Goal: Task Accomplishment & Management: Use online tool/utility

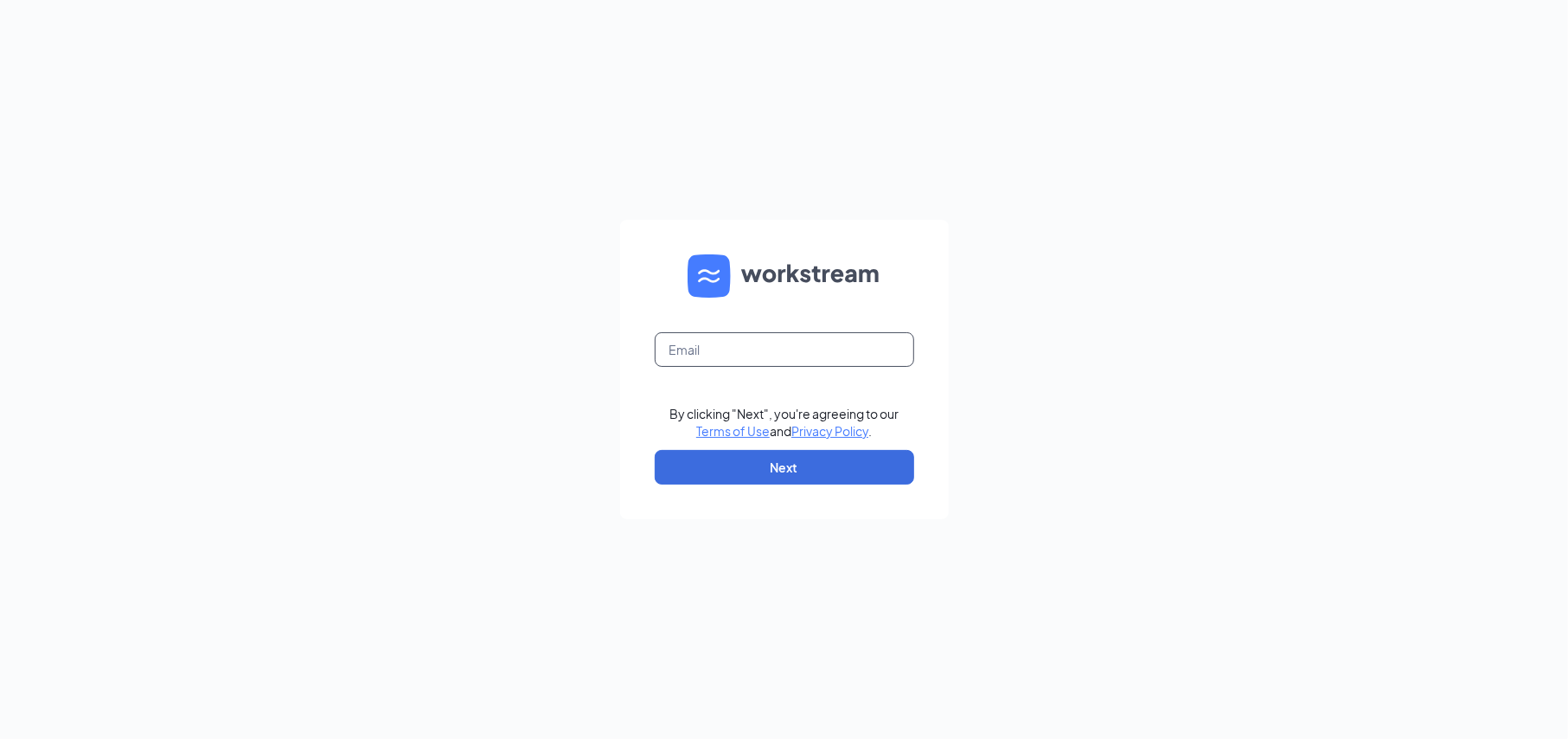
click at [680, 339] on input "text" at bounding box center [784, 349] width 259 height 34
type input "sheheryar@bajcogroup.net"
click at [755, 471] on button "Next" at bounding box center [784, 467] width 259 height 34
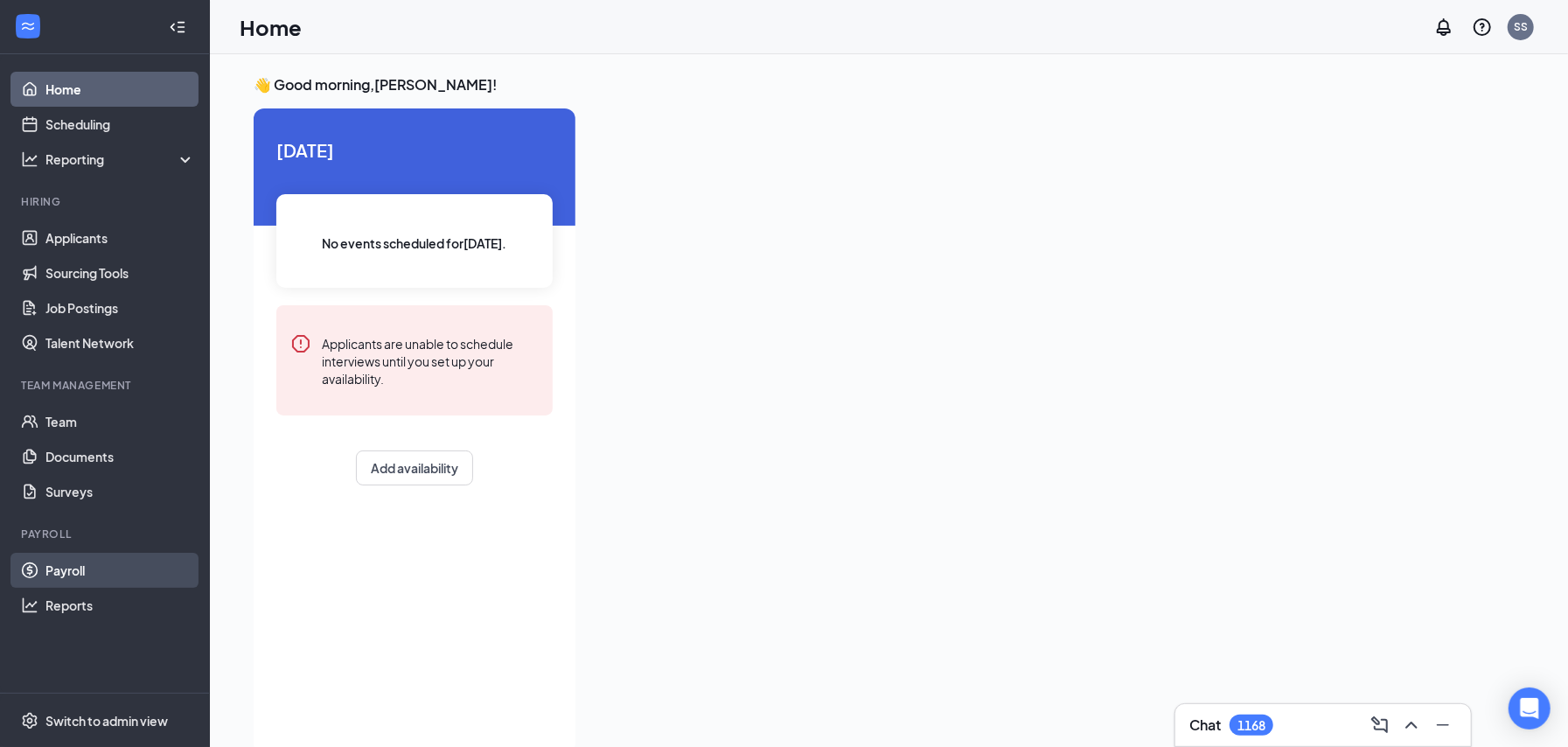
click at [105, 567] on link "Payroll" at bounding box center [120, 570] width 149 height 35
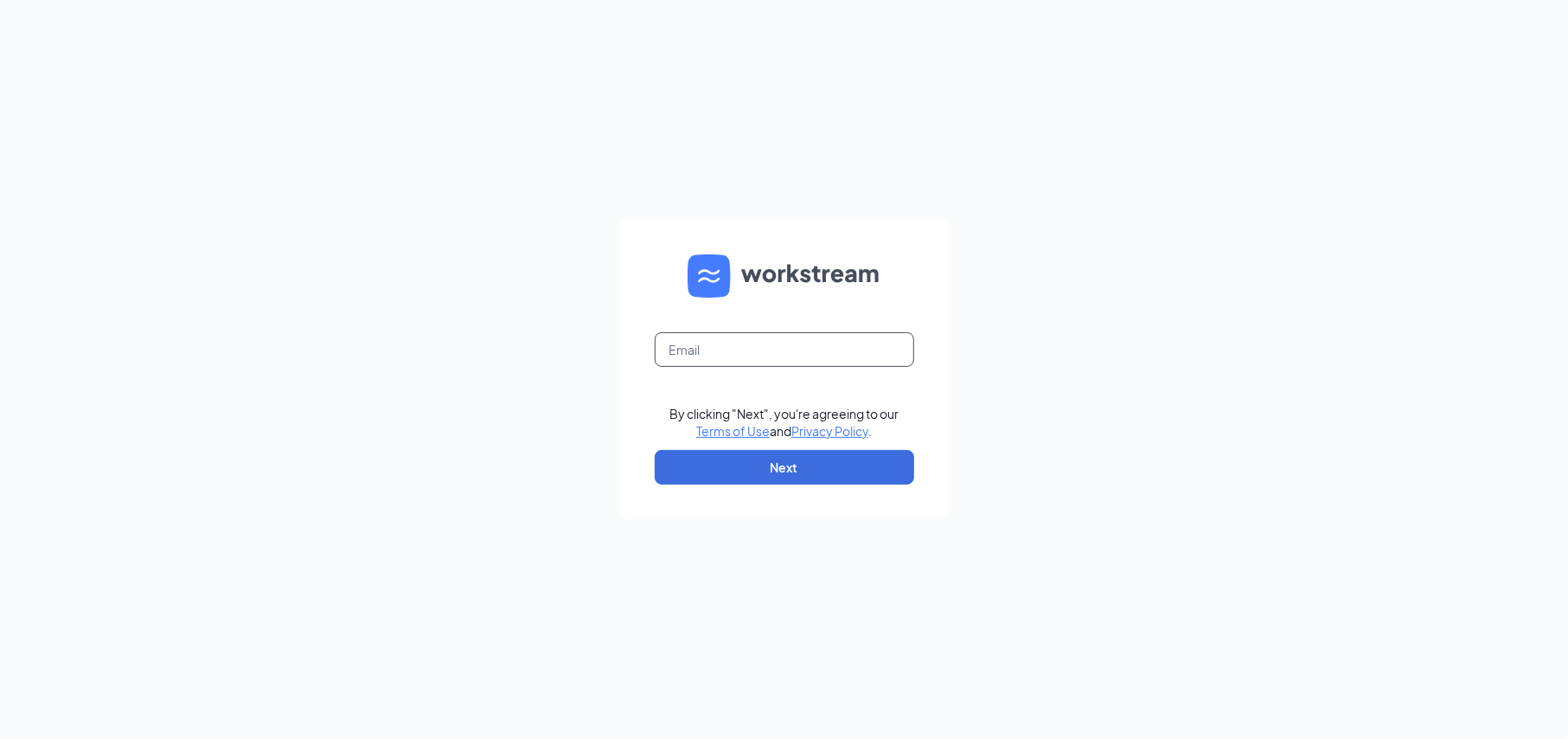
click at [717, 354] on input "text" at bounding box center [784, 349] width 259 height 34
type input "sheheryar@bajcogroup.net"
click at [790, 476] on button "Next" at bounding box center [784, 467] width 259 height 34
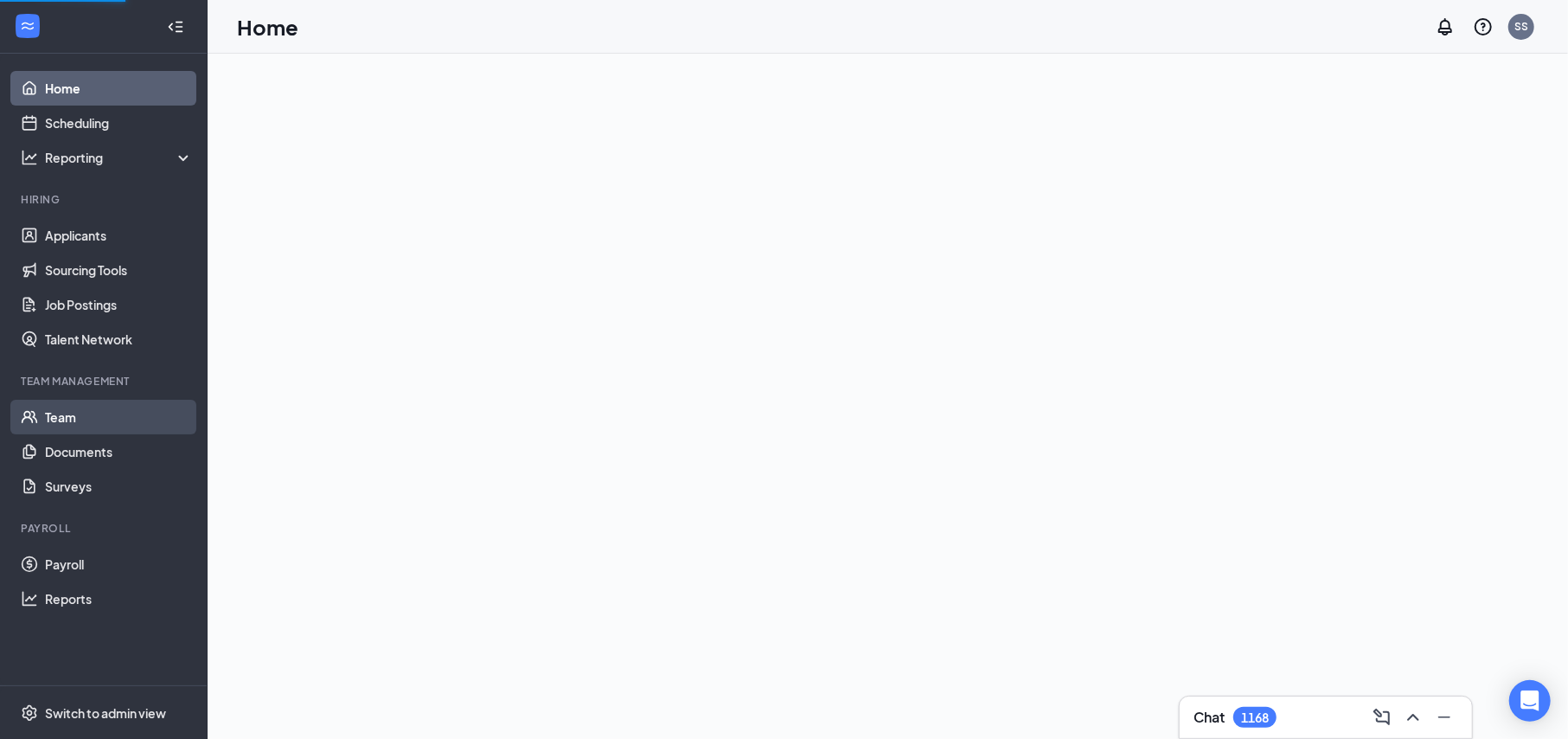
click at [91, 423] on link "Team" at bounding box center [118, 417] width 148 height 34
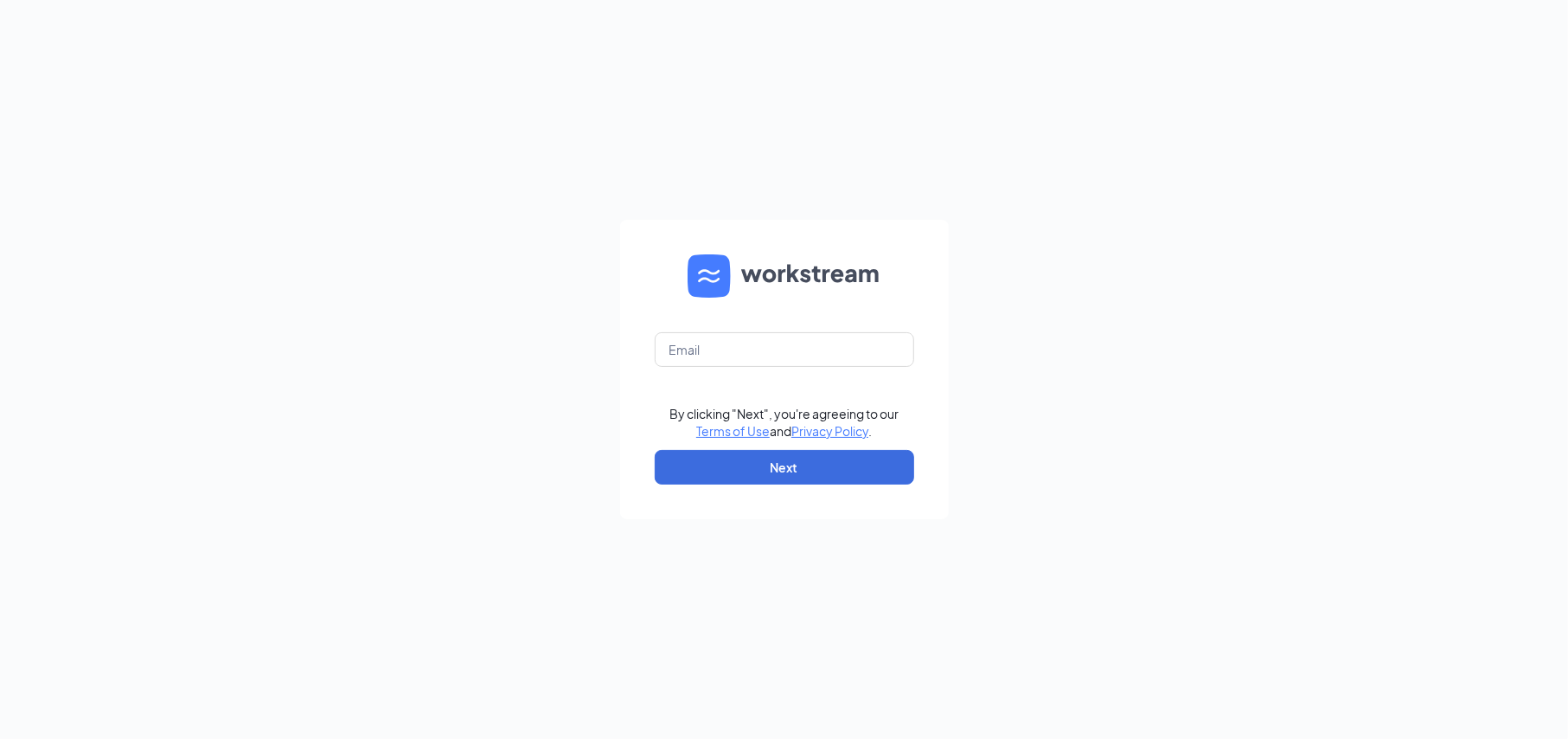
click at [717, 331] on form "By clicking "Next", you're agreeing to our Terms of Use and Privacy Policy . Ne…" at bounding box center [784, 369] width 329 height 299
click at [748, 340] on input "text" at bounding box center [784, 349] width 259 height 34
type input "sheheryar@bajcogroup.net"
click at [827, 459] on button "Next" at bounding box center [784, 467] width 259 height 34
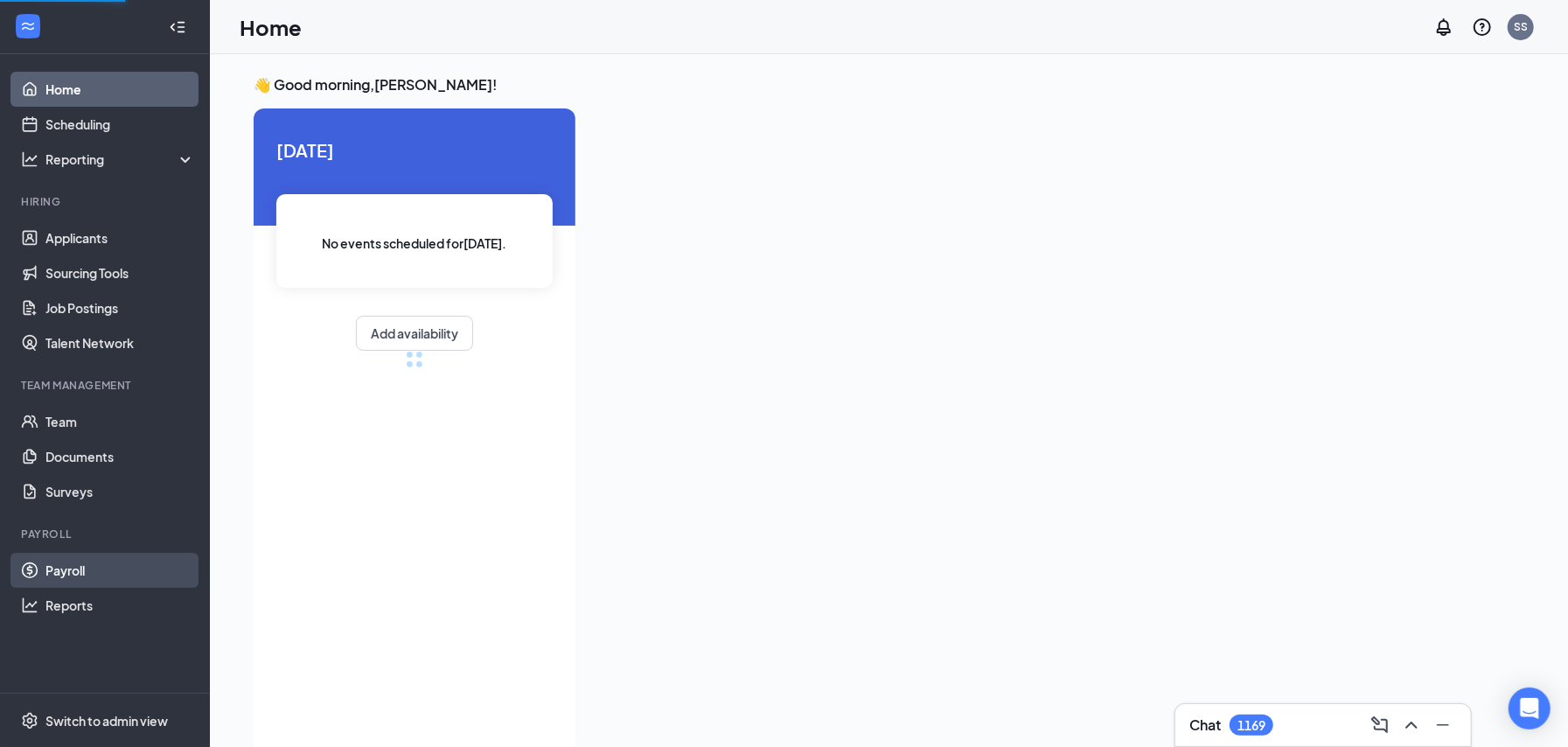
click at [99, 568] on link "Payroll" at bounding box center [120, 570] width 149 height 35
